Goal: Complete application form

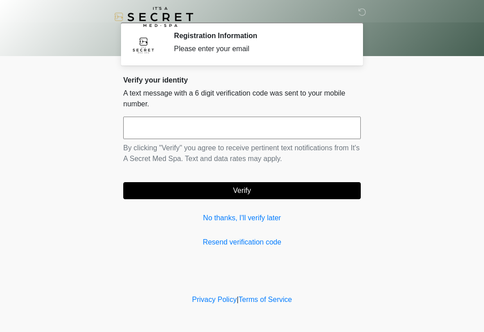
click at [217, 126] on input "text" at bounding box center [242, 128] width 238 height 22
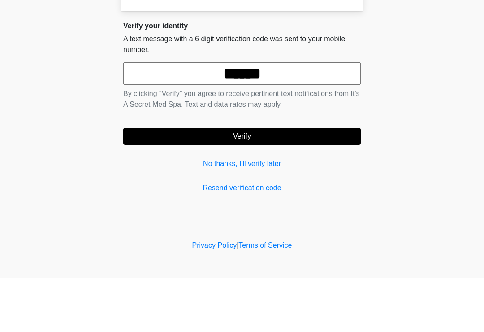
type input "******"
click at [243, 182] on button "Verify" at bounding box center [242, 190] width 238 height 17
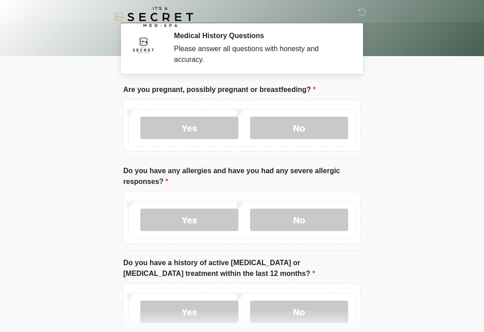
click at [312, 134] on label "No" at bounding box center [299, 128] width 98 height 22
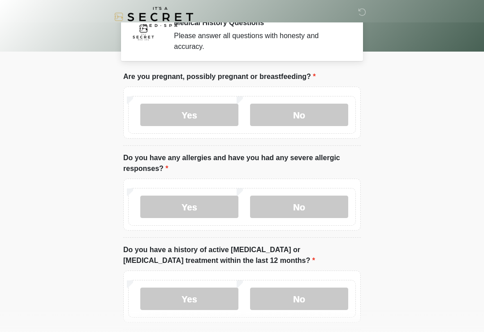
scroll to position [14, 0]
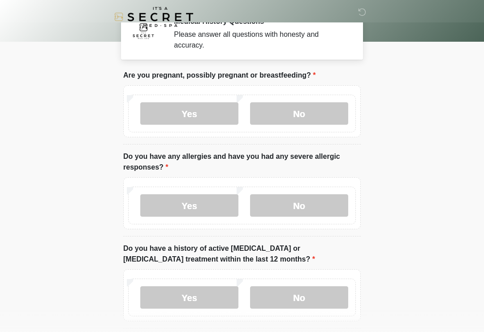
click at [308, 214] on label "No" at bounding box center [299, 205] width 98 height 22
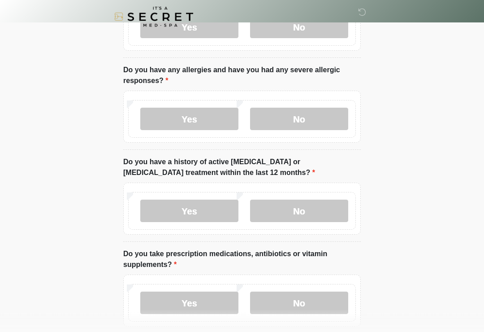
scroll to position [102, 0]
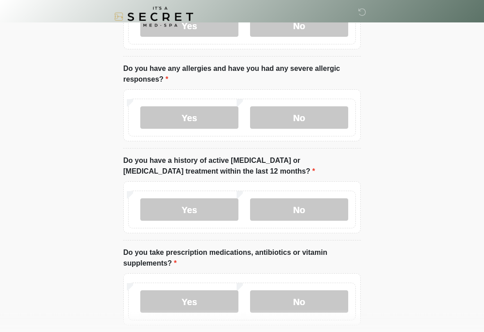
click at [305, 212] on label "No" at bounding box center [299, 210] width 98 height 22
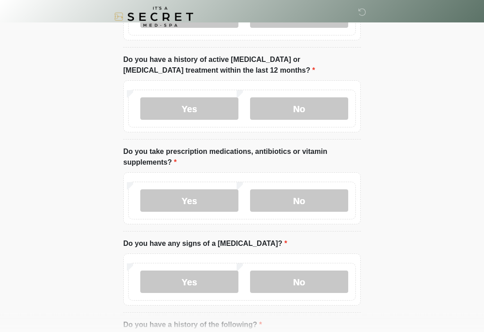
scroll to position [203, 0]
click at [294, 207] on label "No" at bounding box center [299, 200] width 98 height 22
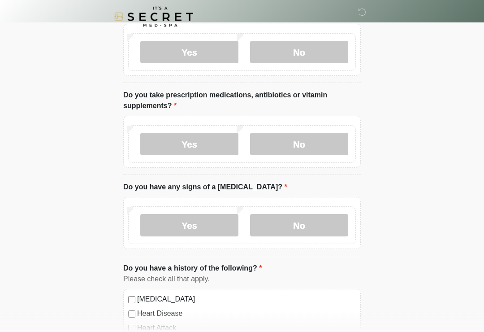
scroll to position [260, 0]
click at [304, 226] on label "No" at bounding box center [299, 225] width 98 height 22
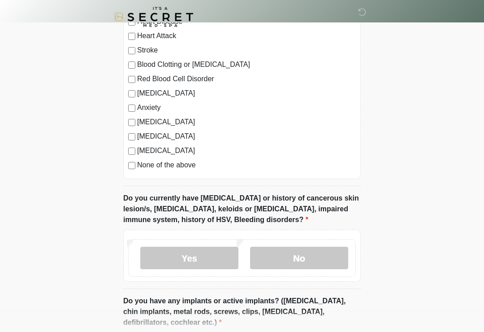
scroll to position [556, 0]
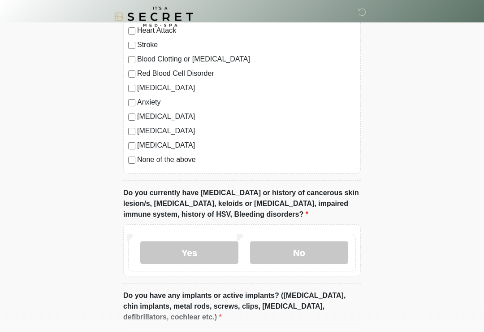
click at [310, 255] on label "No" at bounding box center [299, 253] width 98 height 22
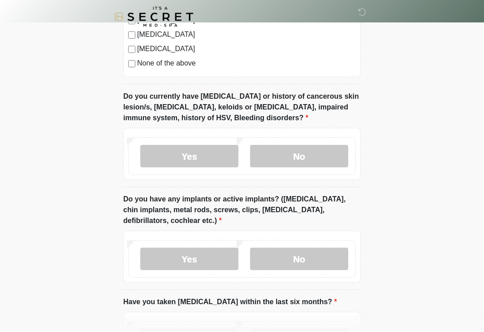
scroll to position [653, 0]
click at [302, 264] on label "No" at bounding box center [299, 258] width 98 height 22
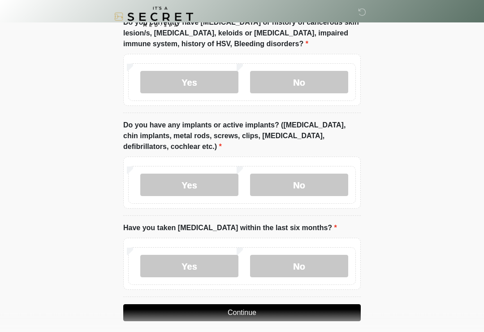
click at [303, 272] on label "No" at bounding box center [299, 266] width 98 height 22
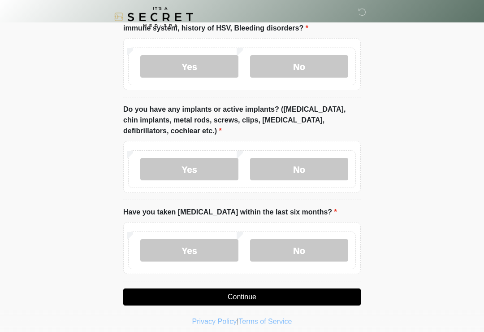
scroll to position [749, 0]
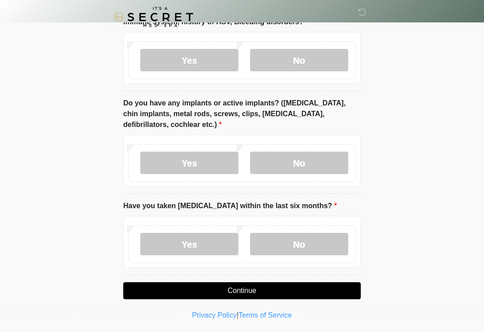
click at [232, 291] on button "Continue" at bounding box center [242, 290] width 238 height 17
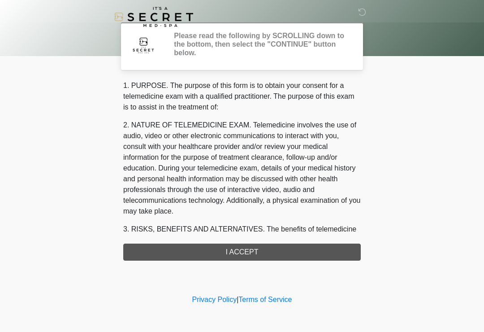
scroll to position [0, 0]
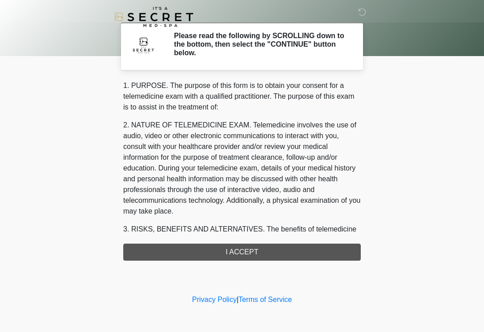
click at [239, 255] on div "1. PURPOSE. The purpose of this form is to obtain your consent for a telemedici…" at bounding box center [242, 170] width 238 height 180
click at [233, 255] on div "1. PURPOSE. The purpose of this form is to obtain your consent for a telemedici…" at bounding box center [242, 170] width 238 height 180
click at [237, 252] on div "1. PURPOSE. The purpose of this form is to obtain your consent for a telemedici…" at bounding box center [242, 170] width 238 height 180
click at [229, 248] on div "1. PURPOSE. The purpose of this form is to obtain your consent for a telemedici…" at bounding box center [242, 170] width 238 height 180
click at [242, 251] on div "1. PURPOSE. The purpose of this form is to obtain your consent for a telemedici…" at bounding box center [242, 170] width 238 height 180
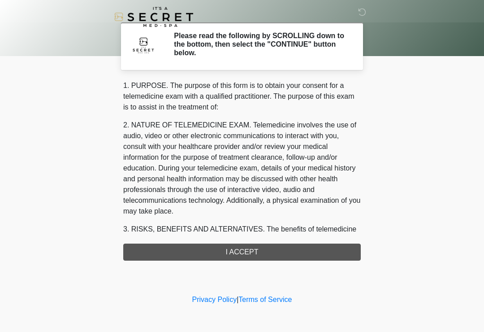
click at [243, 258] on div "1. PURPOSE. The purpose of this form is to obtain your consent for a telemedici…" at bounding box center [242, 170] width 238 height 180
click at [237, 249] on div "1. PURPOSE. The purpose of this form is to obtain your consent for a telemedici…" at bounding box center [242, 170] width 238 height 180
click at [236, 247] on div "1. PURPOSE. The purpose of this form is to obtain your consent for a telemedici…" at bounding box center [242, 170] width 238 height 180
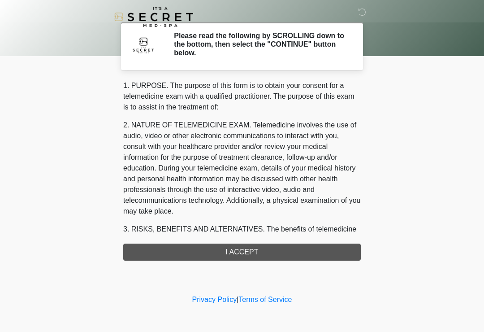
click at [232, 252] on div "1. PURPOSE. The purpose of this form is to obtain your consent for a telemedici…" at bounding box center [242, 170] width 238 height 180
click at [236, 253] on div "1. PURPOSE. The purpose of this form is to obtain your consent for a telemedici…" at bounding box center [242, 170] width 238 height 180
click at [234, 252] on div "1. PURPOSE. The purpose of this form is to obtain your consent for a telemedici…" at bounding box center [242, 170] width 238 height 180
click at [237, 252] on div "1. PURPOSE. The purpose of this form is to obtain your consent for a telemedici…" at bounding box center [242, 170] width 238 height 180
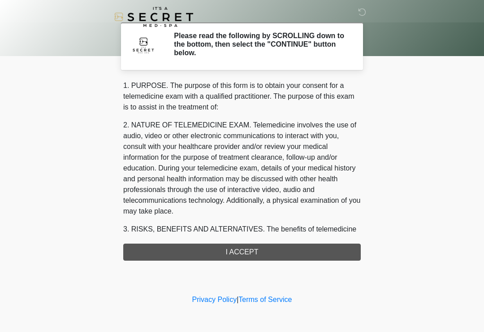
click at [237, 251] on div "1. PURPOSE. The purpose of this form is to obtain your consent for a telemedici…" at bounding box center [242, 170] width 238 height 180
click at [230, 256] on div "1. PURPOSE. The purpose of this form is to obtain your consent for a telemedici…" at bounding box center [242, 170] width 238 height 180
click at [249, 243] on div "1. PURPOSE. The purpose of this form is to obtain your consent for a telemedici…" at bounding box center [242, 170] width 238 height 180
click at [239, 262] on div "‎ ‎ Please read the following by SCROLLING down to the bottom, then select the …" at bounding box center [242, 146] width 269 height 274
click at [238, 262] on div "‎ ‎ Please read the following by SCROLLING down to the bottom, then select the …" at bounding box center [242, 146] width 269 height 274
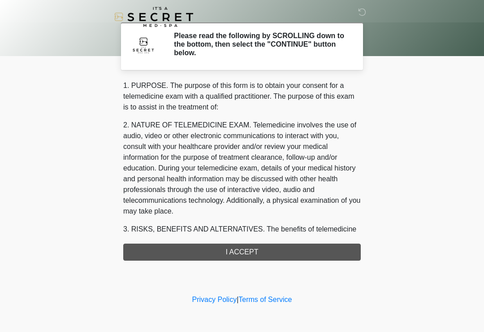
click at [285, 252] on div "1. PURPOSE. The purpose of this form is to obtain your consent for a telemedici…" at bounding box center [242, 170] width 238 height 180
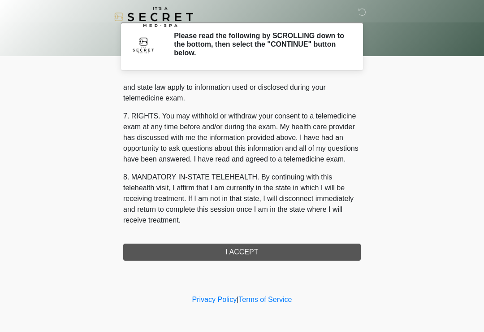
click at [246, 252] on div "1. PURPOSE. The purpose of this form is to obtain your consent for a telemedici…" at bounding box center [242, 170] width 238 height 180
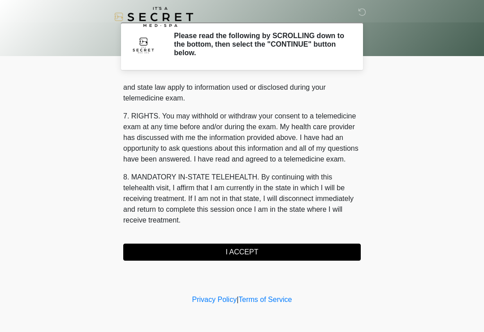
click at [244, 256] on button "I ACCEPT" at bounding box center [242, 251] width 238 height 17
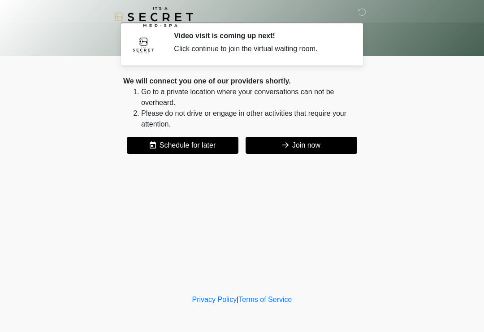
click at [323, 139] on button "Join now" at bounding box center [302, 145] width 112 height 17
